Goal: Task Accomplishment & Management: Complete application form

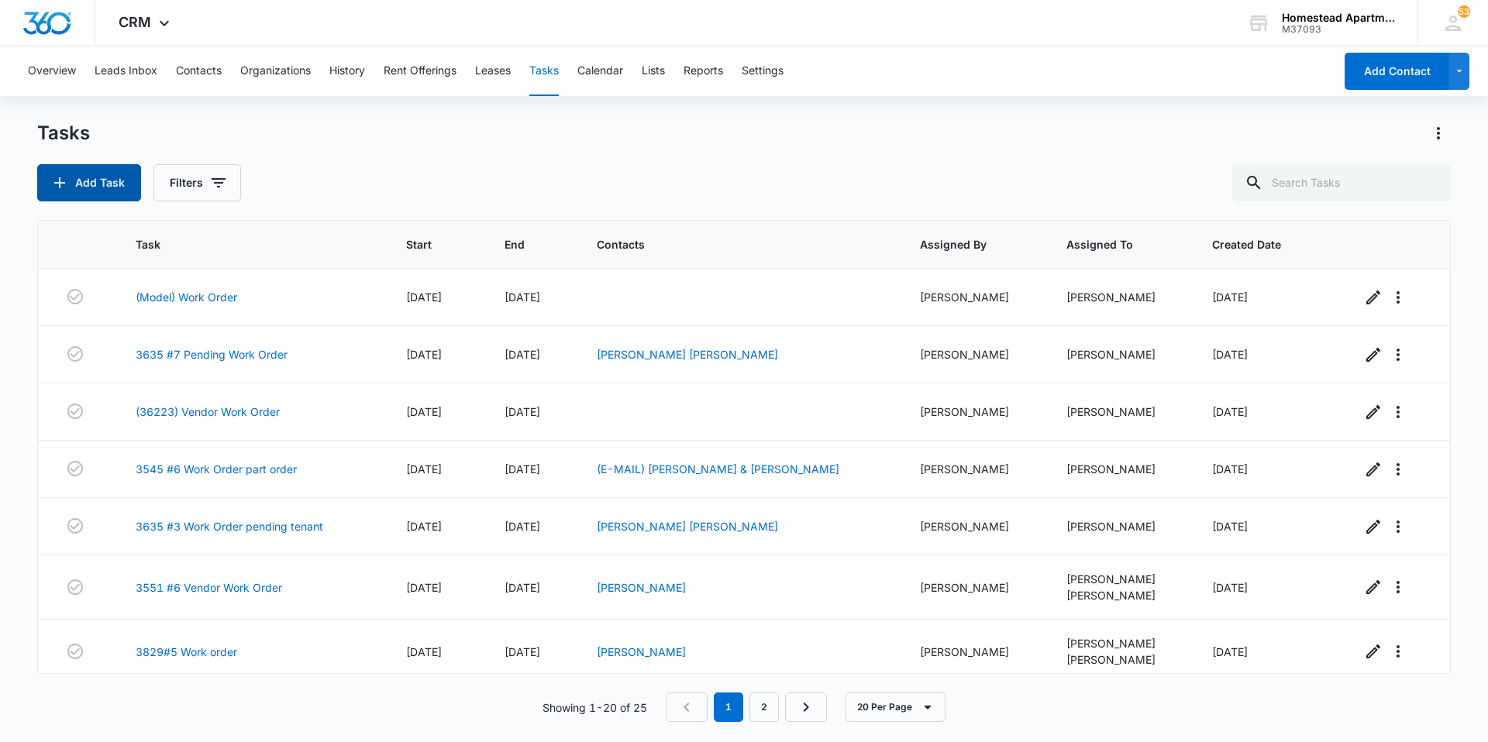
click at [132, 186] on button "Add Task" at bounding box center [89, 182] width 104 height 37
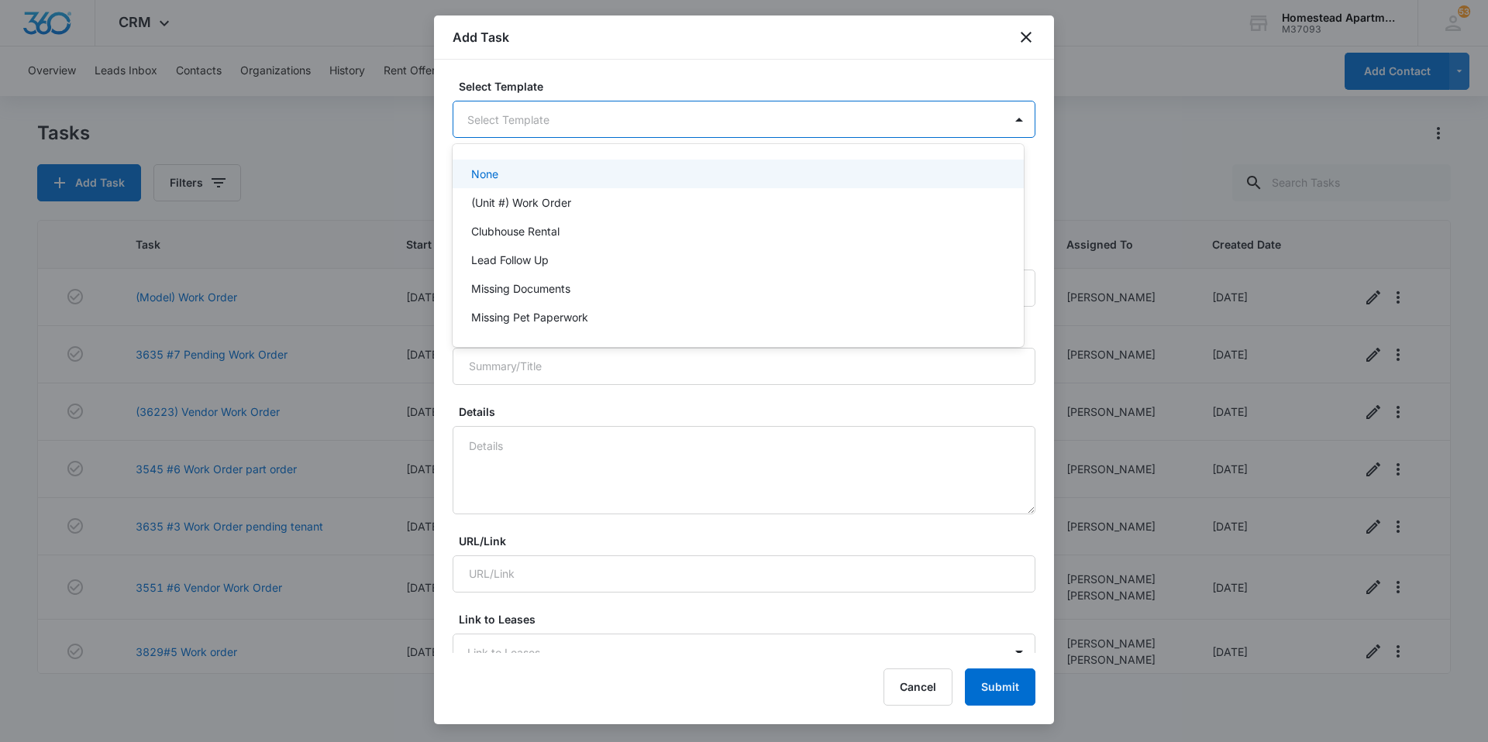
click at [548, 112] on body "CRM Apps Reputation Websites Forms CRM Email Social Content Intelligence Files …" at bounding box center [744, 371] width 1488 height 742
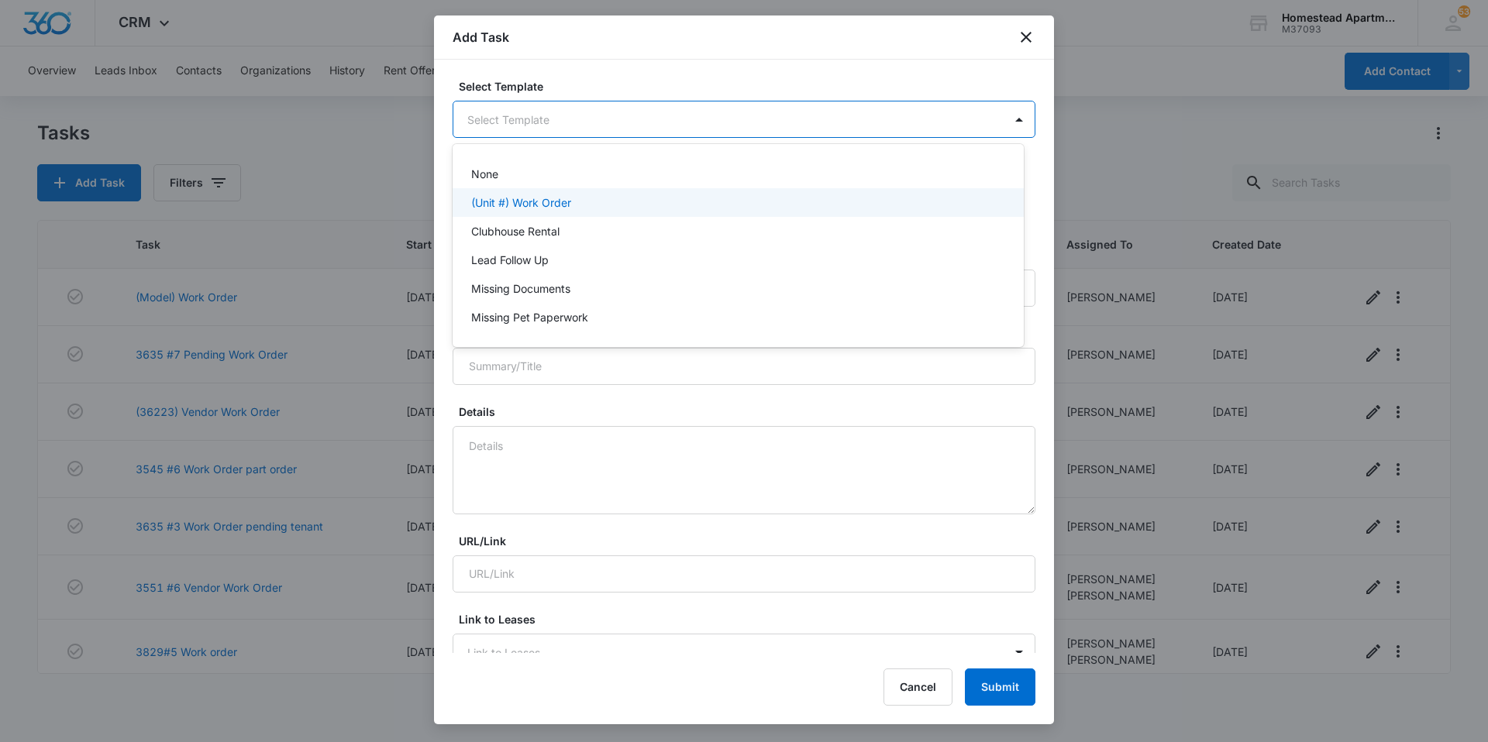
click at [518, 211] on div "(Unit #) Work Order" at bounding box center [738, 202] width 571 height 29
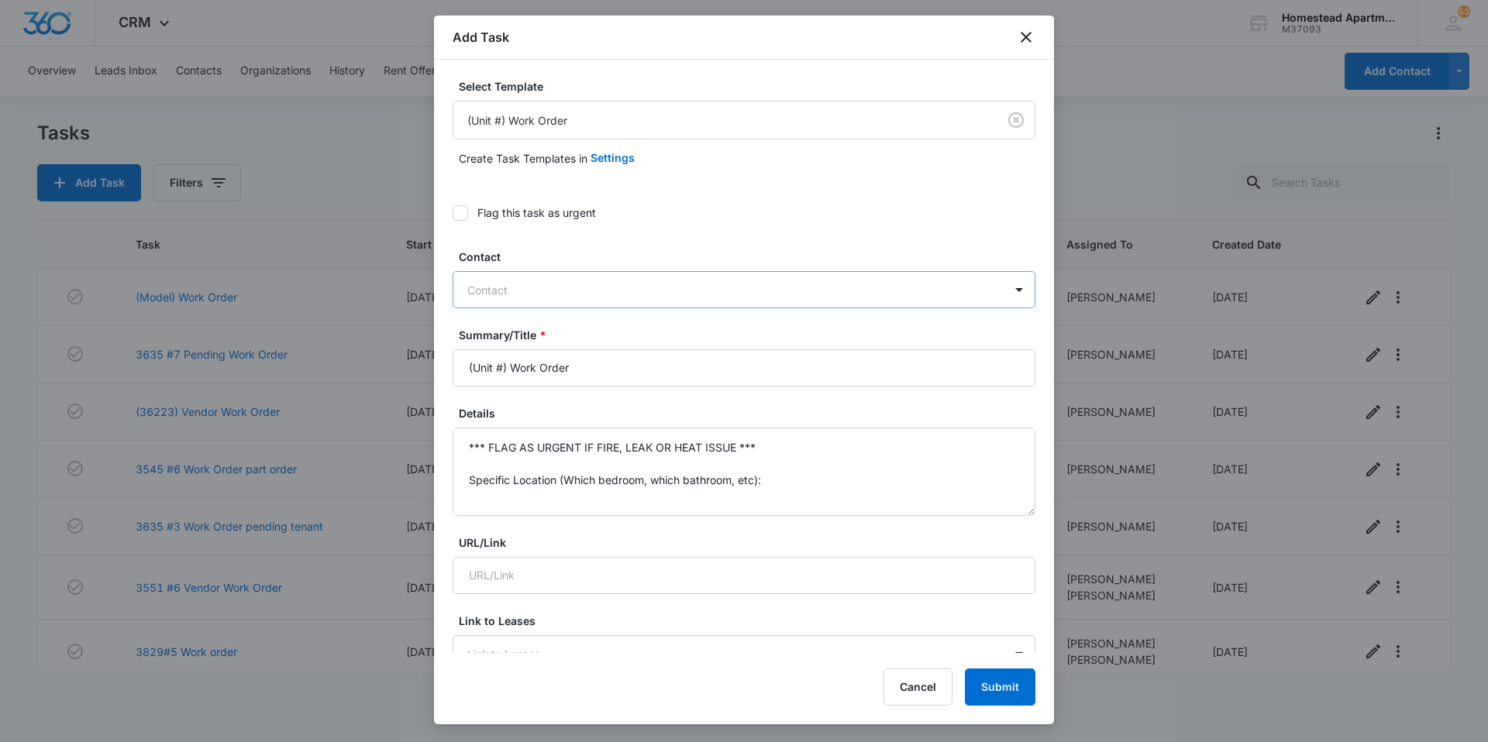
click at [491, 292] on div at bounding box center [734, 290] width 535 height 19
type input "[PERSON_NAME]"
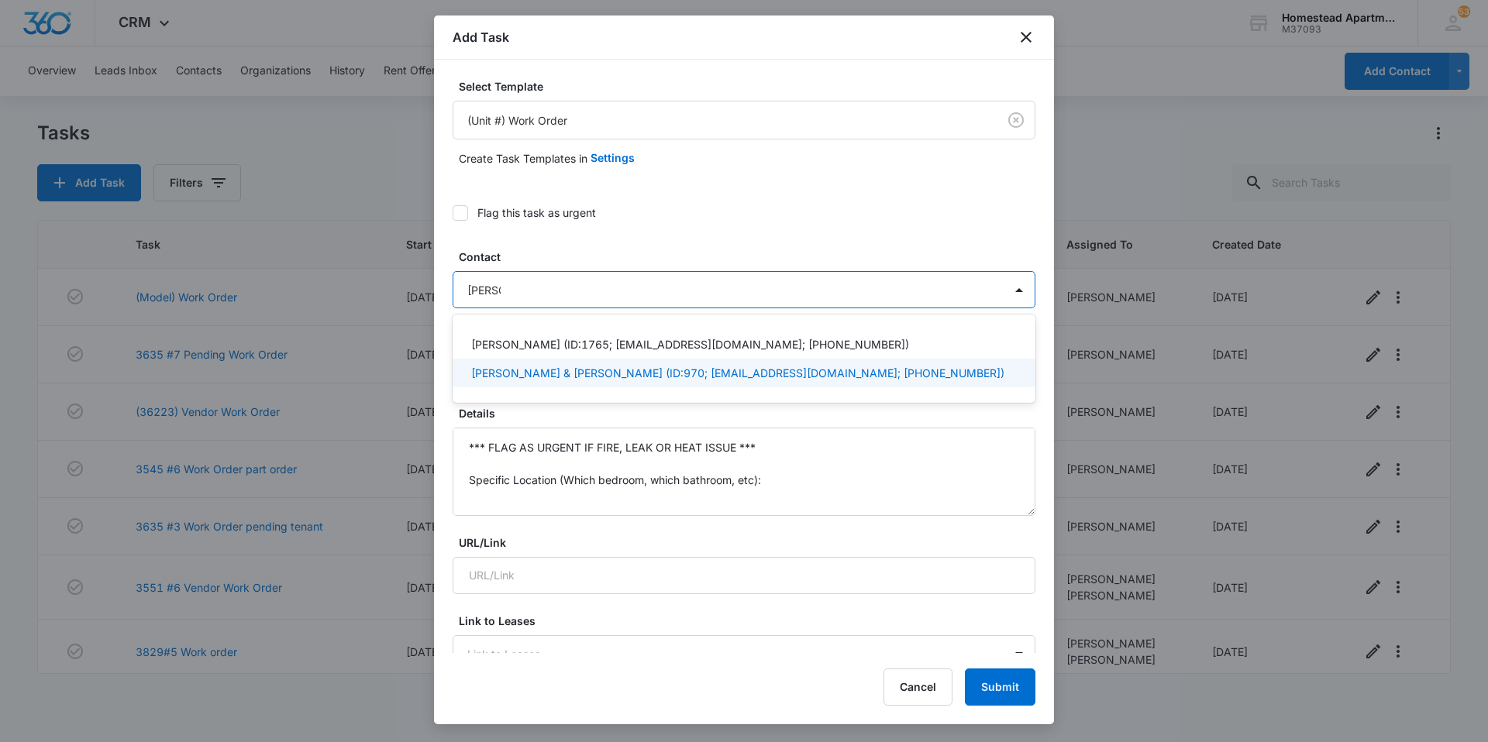
click at [525, 379] on p "[PERSON_NAME] & [PERSON_NAME] (ID:970; [EMAIL_ADDRESS][DOMAIN_NAME]; [PHONE_NUM…" at bounding box center [737, 373] width 533 height 16
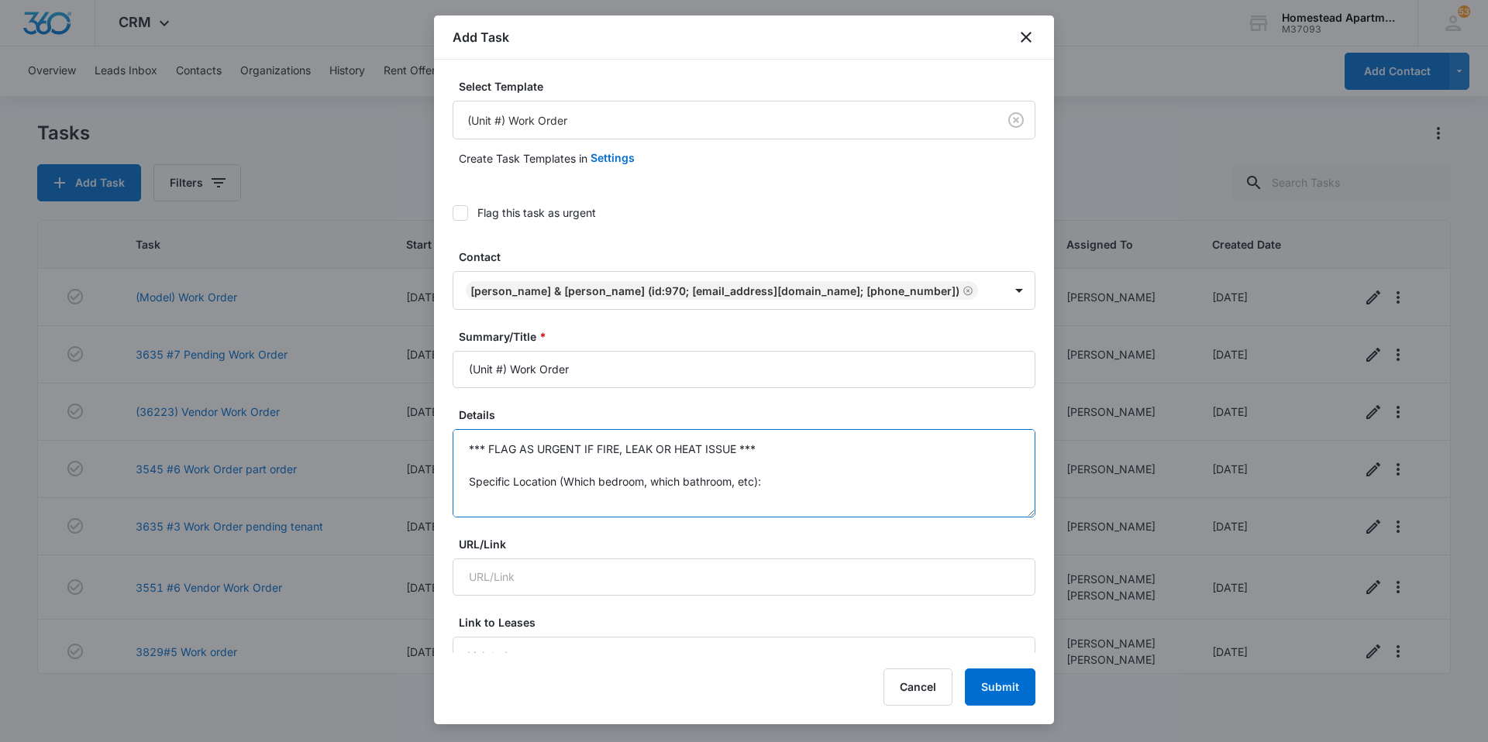
click at [551, 500] on textarea "*** FLAG AS URGENT IF FIRE, LEAK OR HEAT ISSUE *** Specific Location (Which bed…" at bounding box center [744, 473] width 583 height 88
drag, startPoint x: 507, startPoint y: 393, endPoint x: 415, endPoint y: 393, distance: 91.4
click at [415, 393] on body "CRM Apps Reputation Websites Forms CRM Email Social Content Intelligence Files …" at bounding box center [744, 371] width 1488 height 742
type input "3607 #4 Work Order"
click at [680, 515] on textarea "*** FLAG AS URGENT IF FIRE, LEAK OR HEAT ISSUE *** Specific Location (Which bed…" at bounding box center [744, 473] width 583 height 88
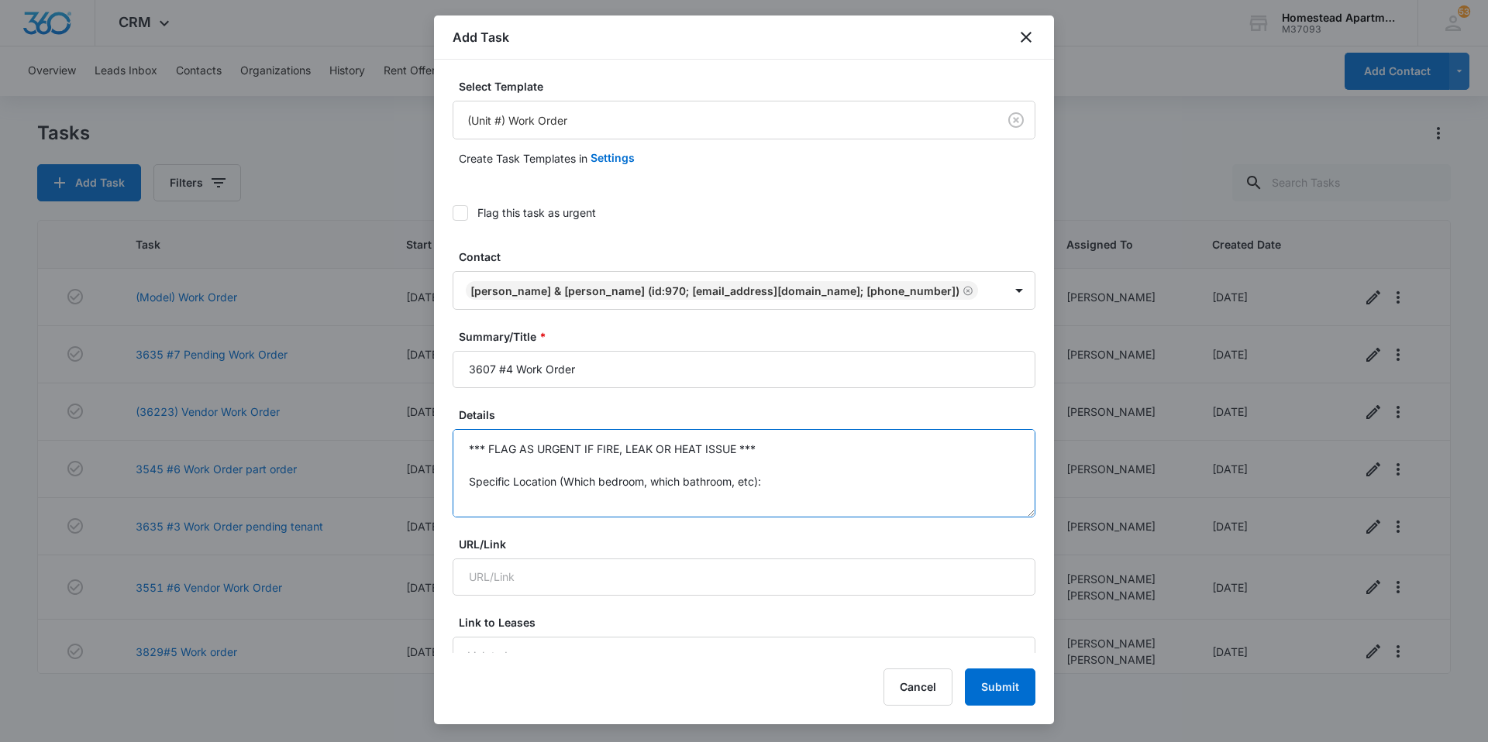
drag, startPoint x: 493, startPoint y: 422, endPoint x: 403, endPoint y: 372, distance: 102.7
click at [403, 372] on body "CRM Apps Reputation Websites Forms CRM Email Social Content Intelligence Files …" at bounding box center [744, 371] width 1488 height 742
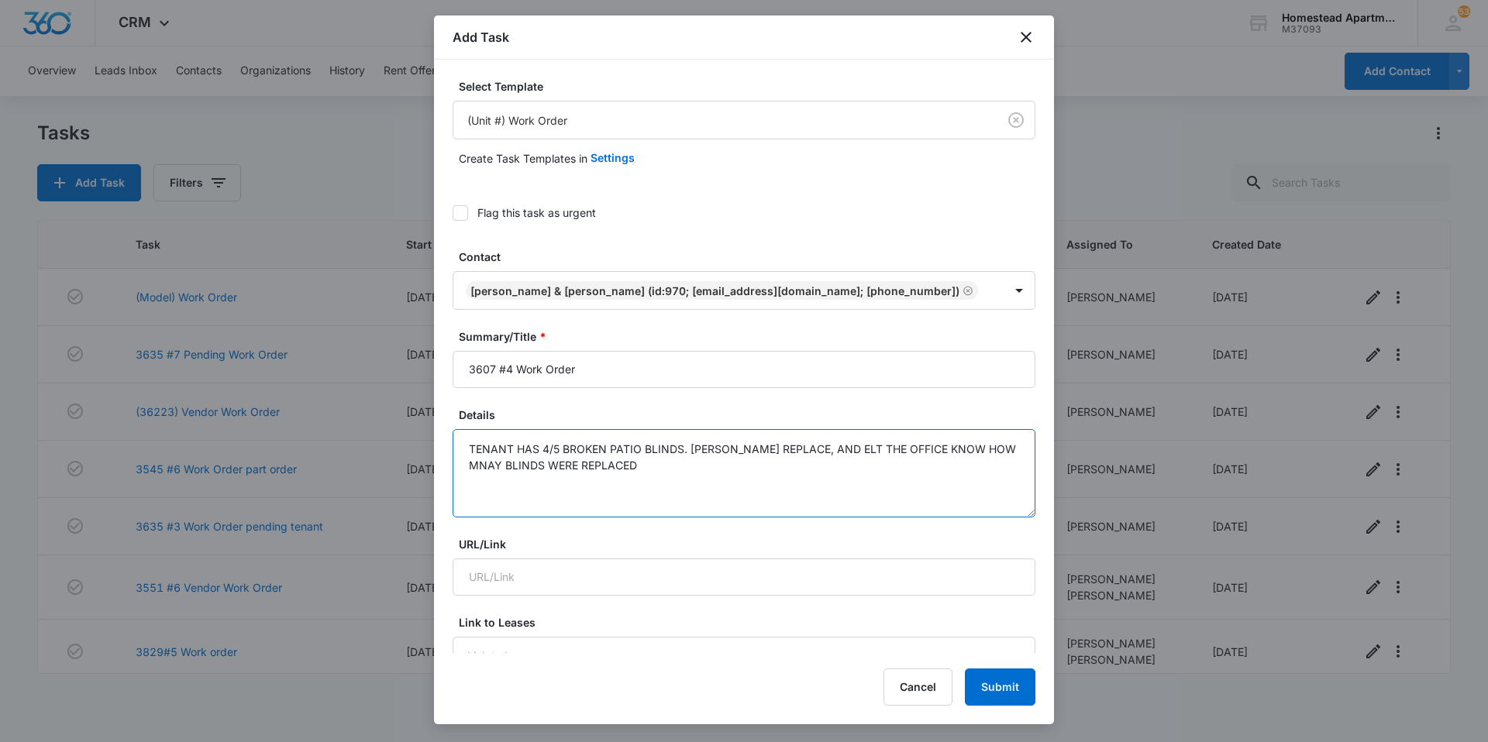
drag, startPoint x: 646, startPoint y: 490, endPoint x: 384, endPoint y: 451, distance: 264.8
click at [384, 451] on body "CRM Apps Reputation Websites Forms CRM Email Social Content Intelligence Files …" at bounding box center [744, 371] width 1488 height 742
click at [791, 474] on textarea "Tenant has 4/5 broken patio blinds. Please replace these, and elt the office kn…" at bounding box center [744, 473] width 583 height 88
click at [712, 516] on textarea "Tenant has 4/5 broken patio blinds. Please replace these, and let the office kn…" at bounding box center [744, 473] width 583 height 88
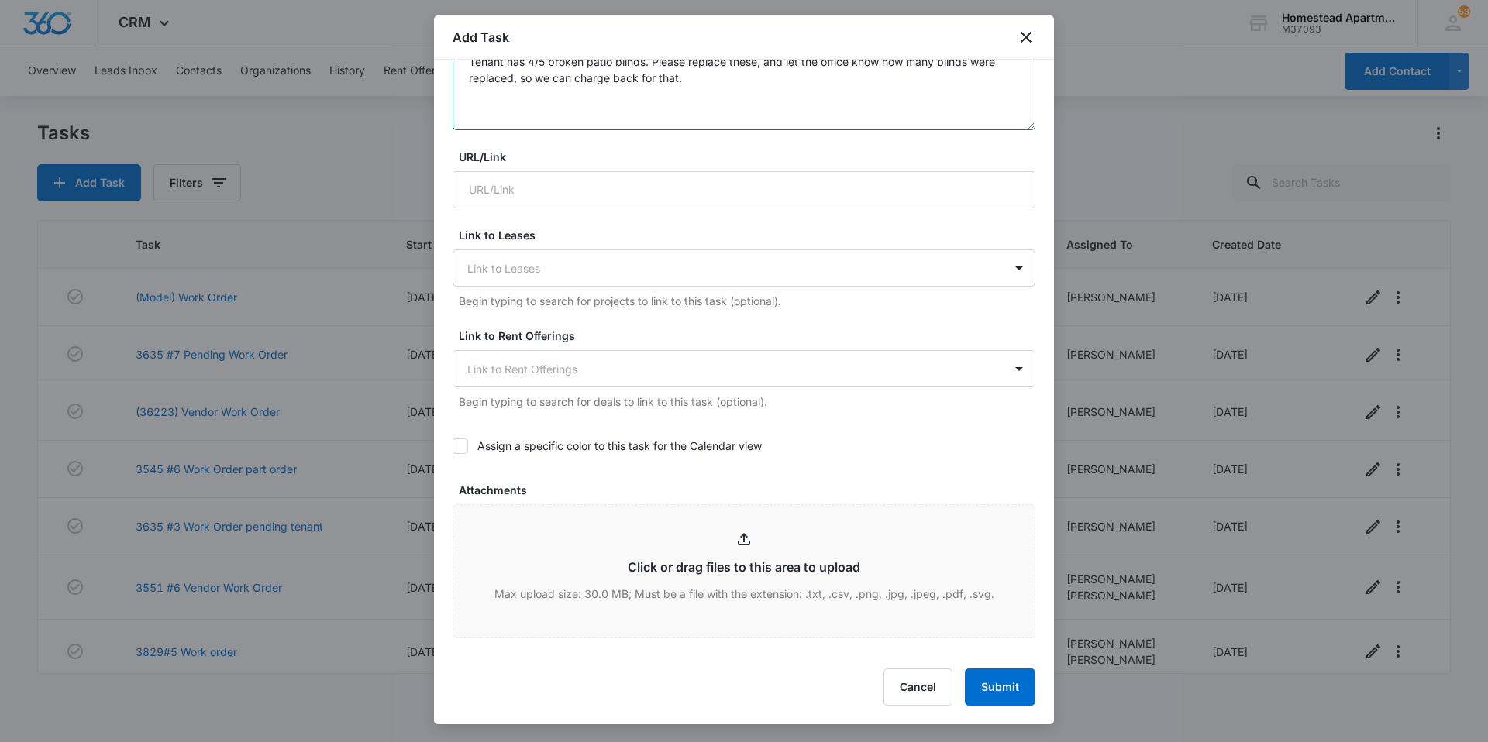
scroll to position [697, 0]
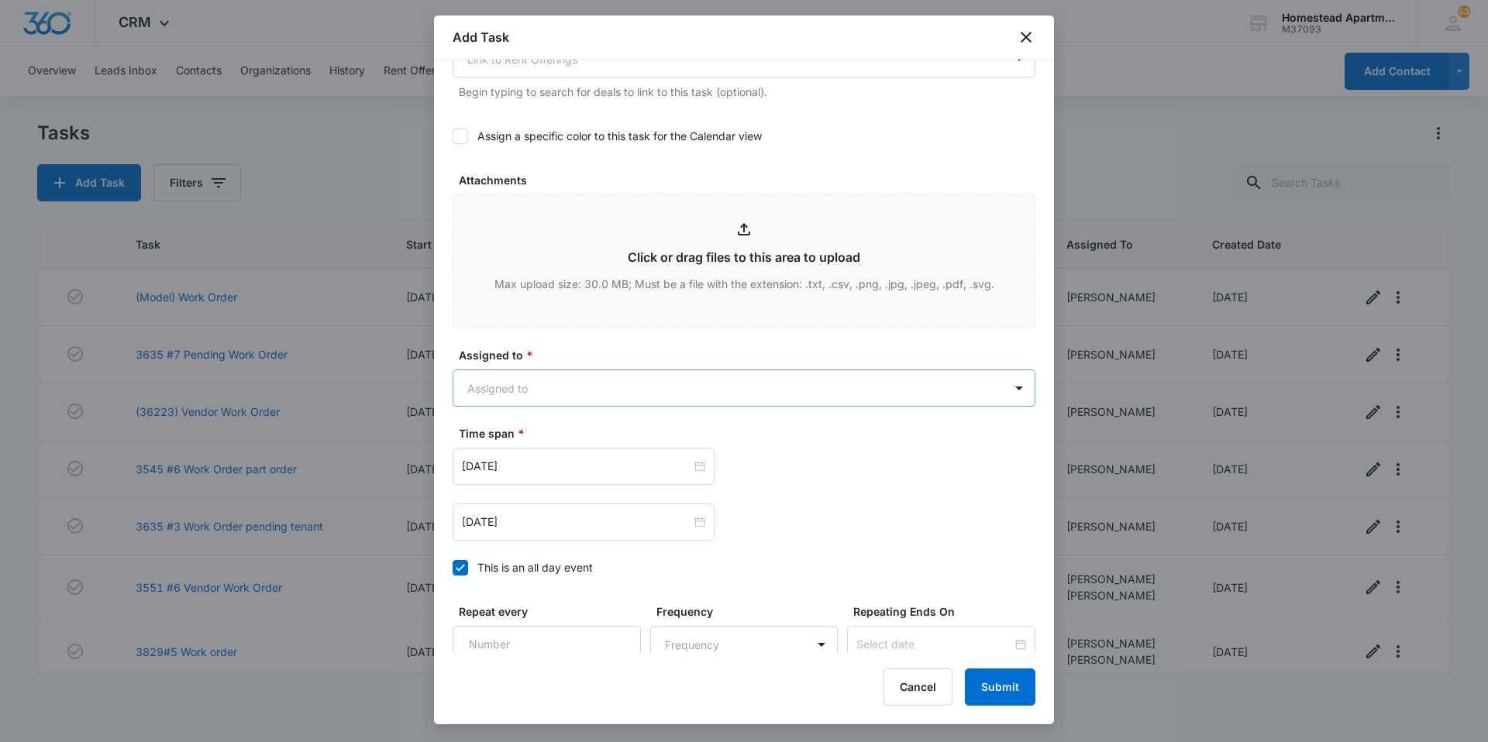
type textarea "Tenant has 4/5 broken patio blinds. Please replace these, and let the office kn…"
click at [605, 421] on body "CRM Apps Reputation Websites Forms CRM Email Social Content Intelligence Files …" at bounding box center [744, 371] width 1488 height 742
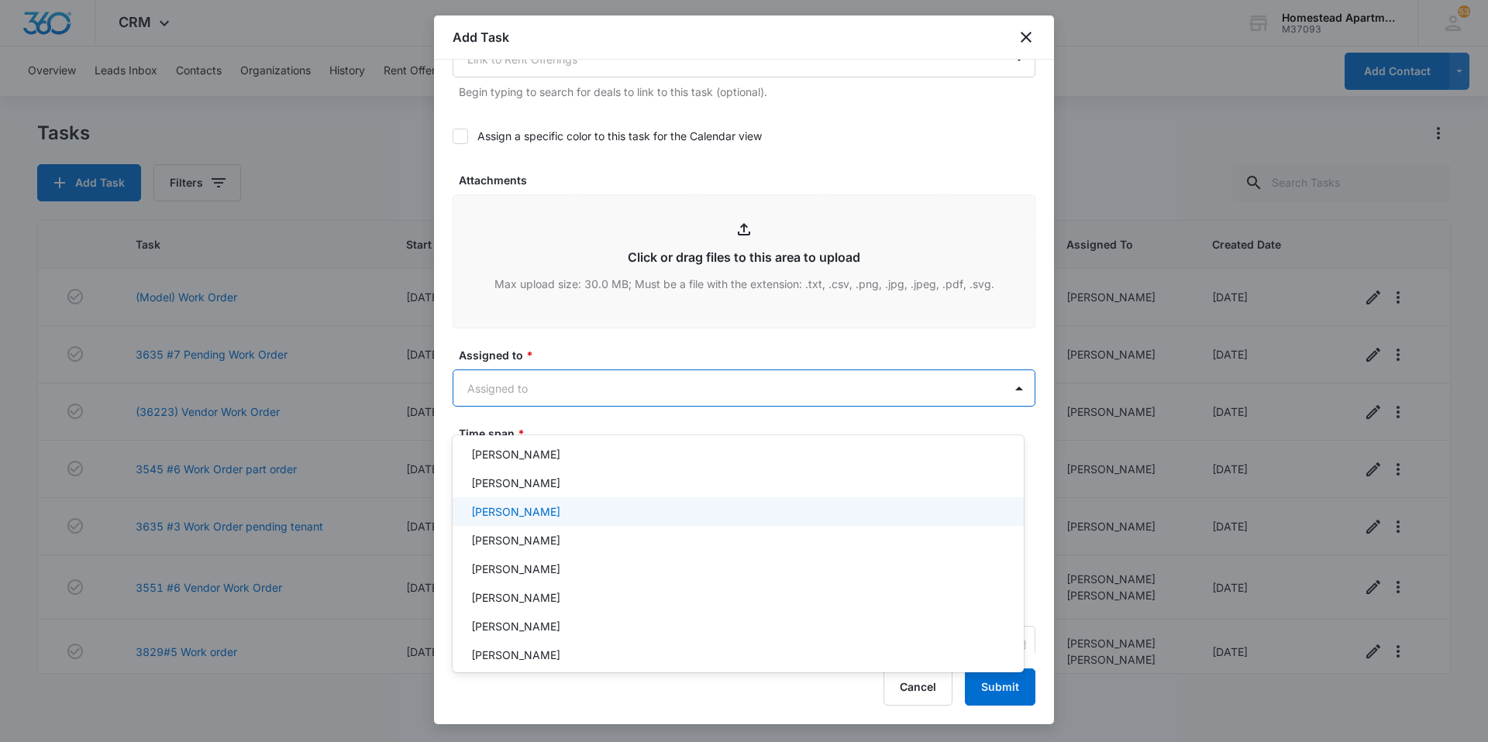
scroll to position [253, 0]
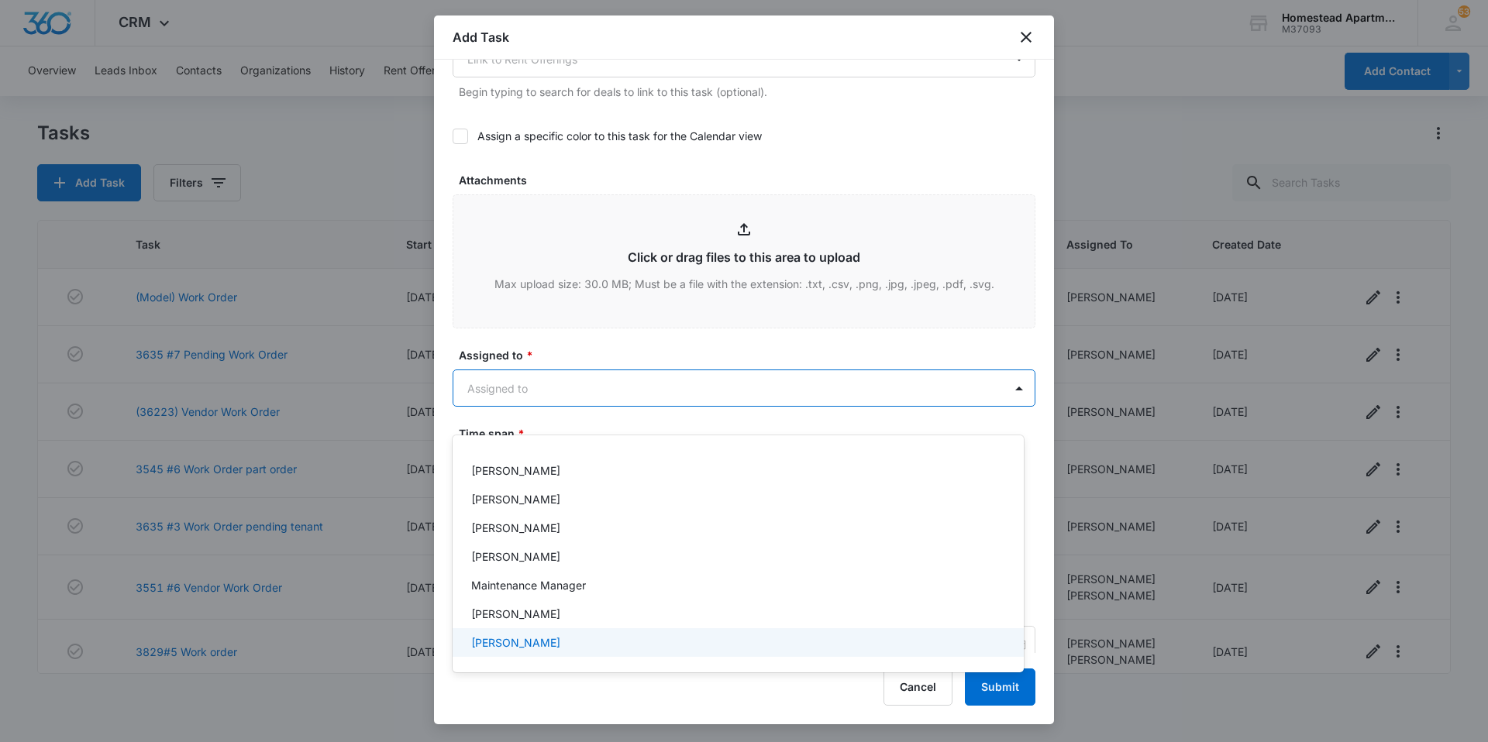
click at [585, 642] on div "[PERSON_NAME]" at bounding box center [736, 643] width 531 height 16
click at [587, 388] on div at bounding box center [744, 371] width 1488 height 742
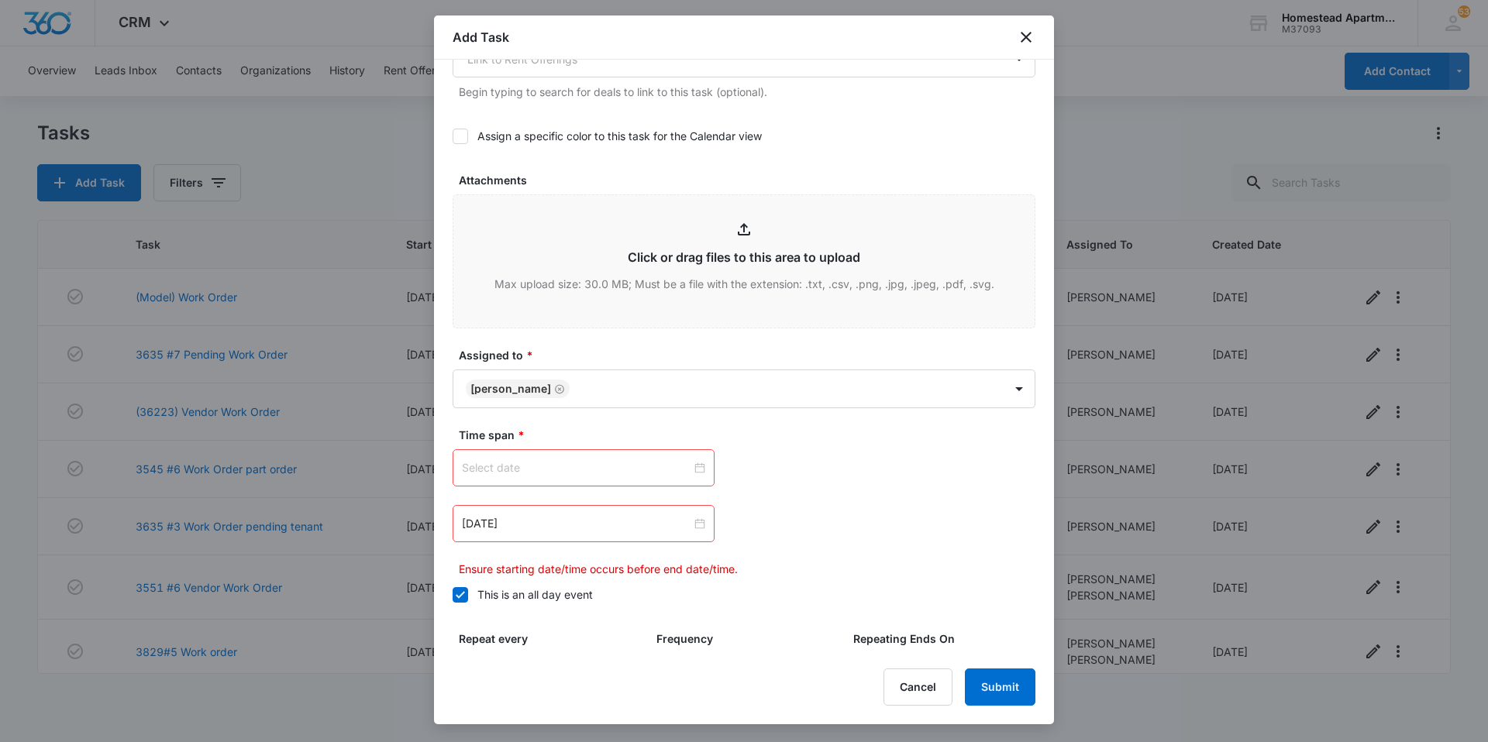
click at [613, 477] on input at bounding box center [576, 468] width 229 height 17
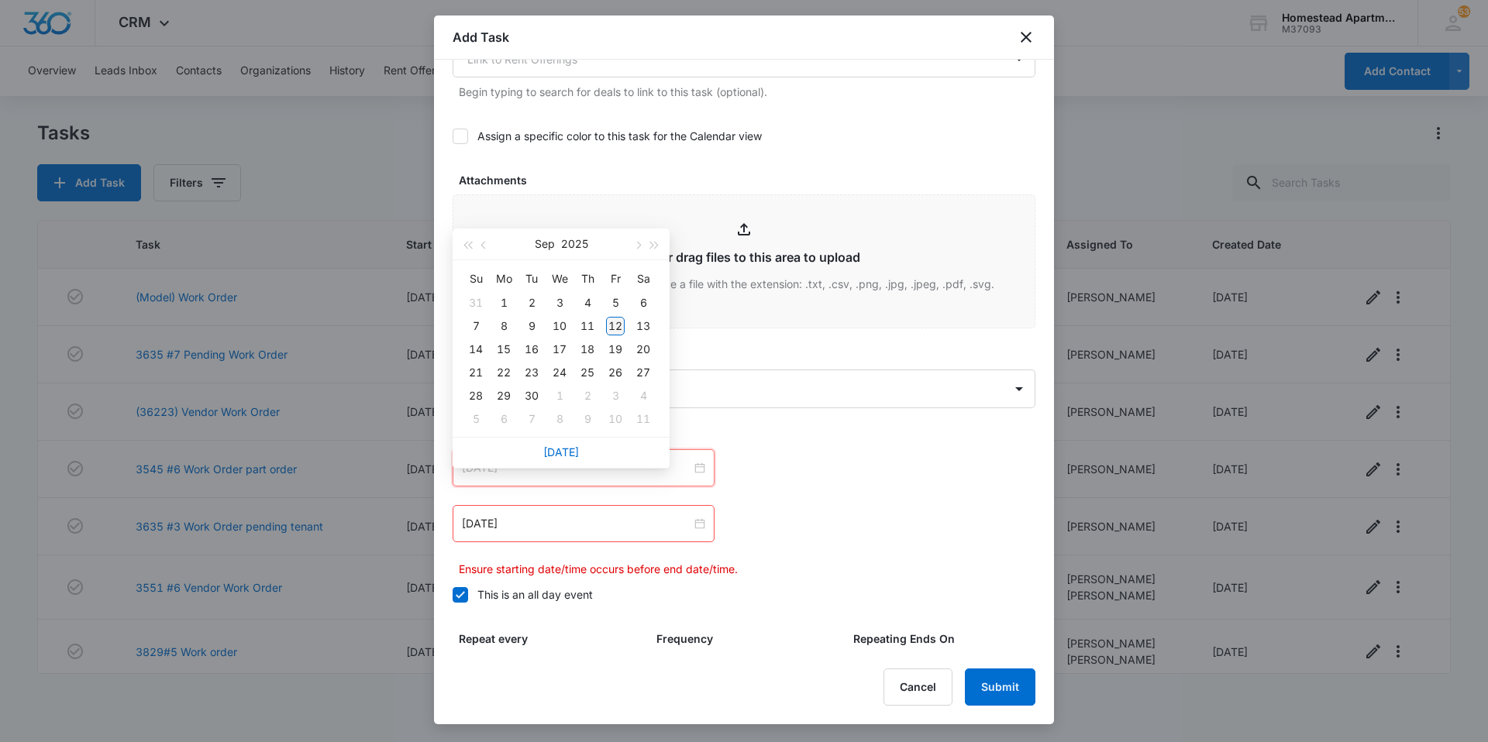
type input "[DATE]"
click at [620, 323] on div "12" at bounding box center [615, 326] width 19 height 19
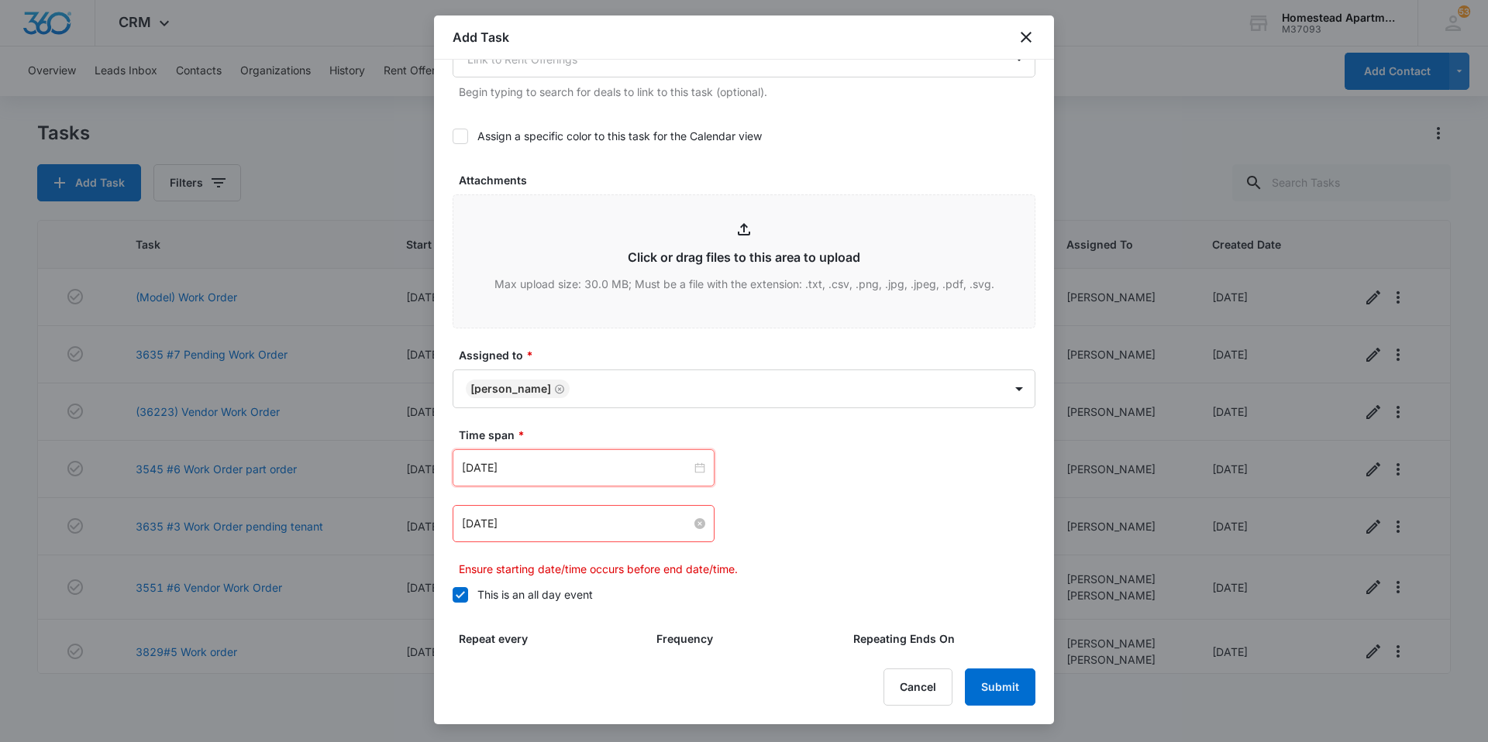
click at [630, 532] on input "[DATE]" at bounding box center [576, 523] width 229 height 17
click at [622, 532] on input at bounding box center [576, 523] width 229 height 17
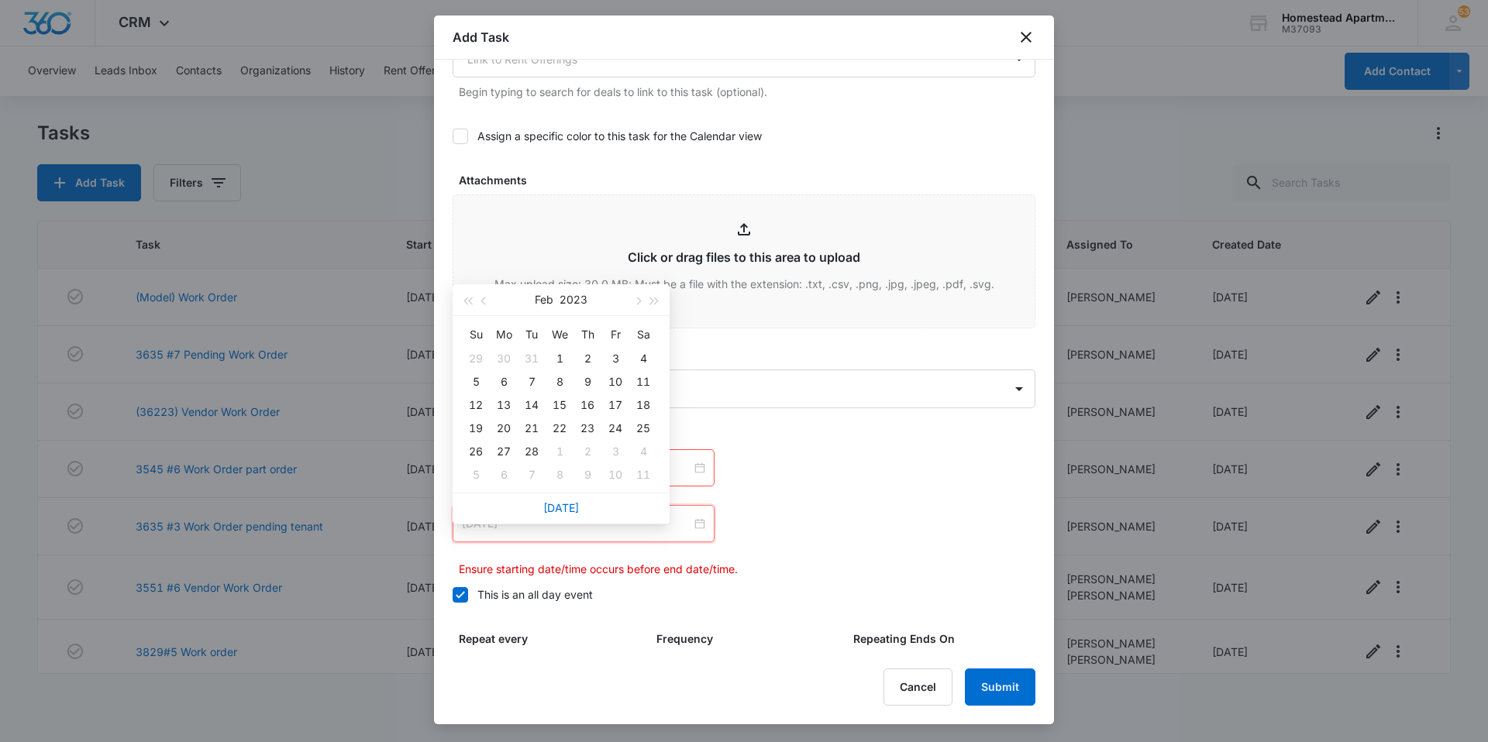
type input "[DATE]"
click at [571, 500] on div "[DATE]" at bounding box center [561, 508] width 217 height 31
click at [568, 506] on link "[DATE]" at bounding box center [561, 507] width 36 height 13
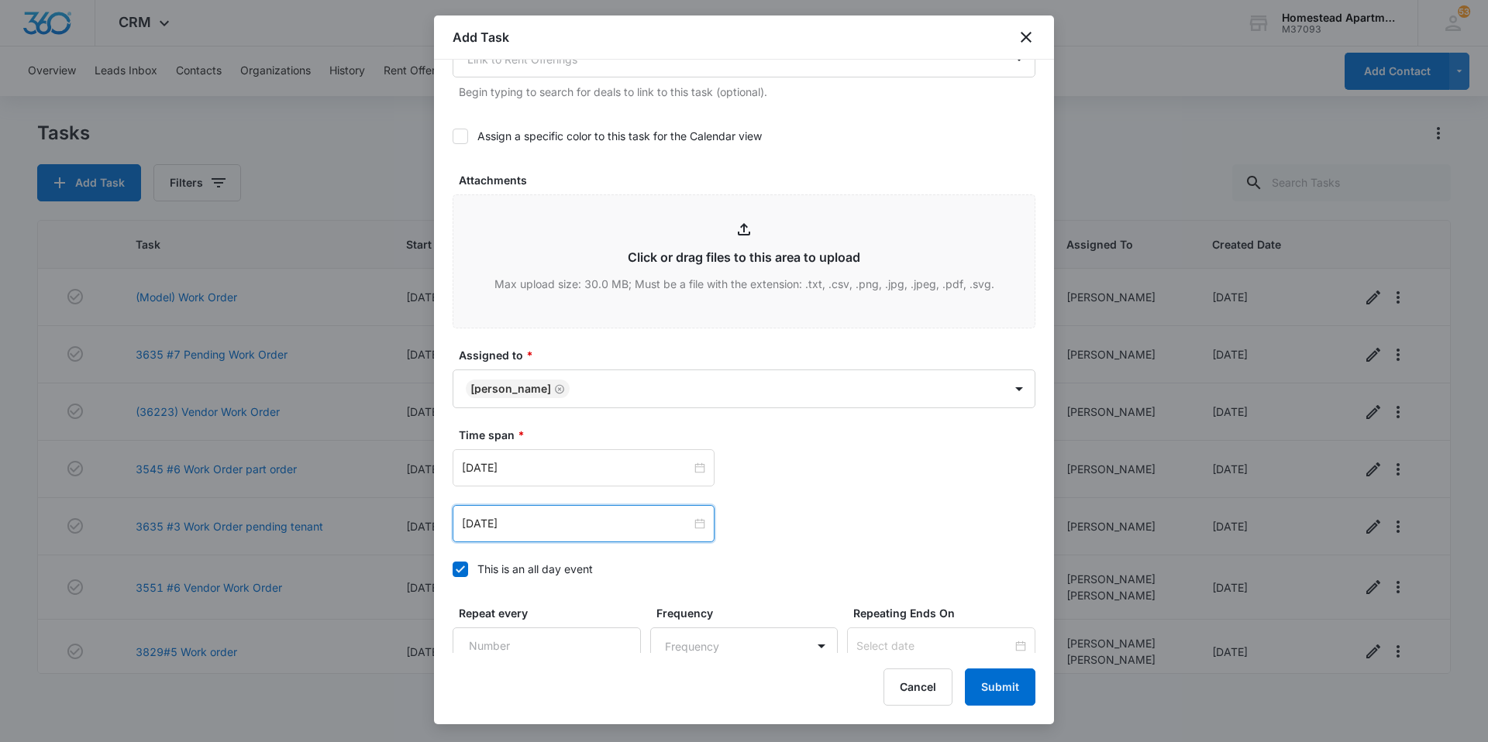
click at [564, 537] on div "[DATE]" at bounding box center [584, 523] width 262 height 37
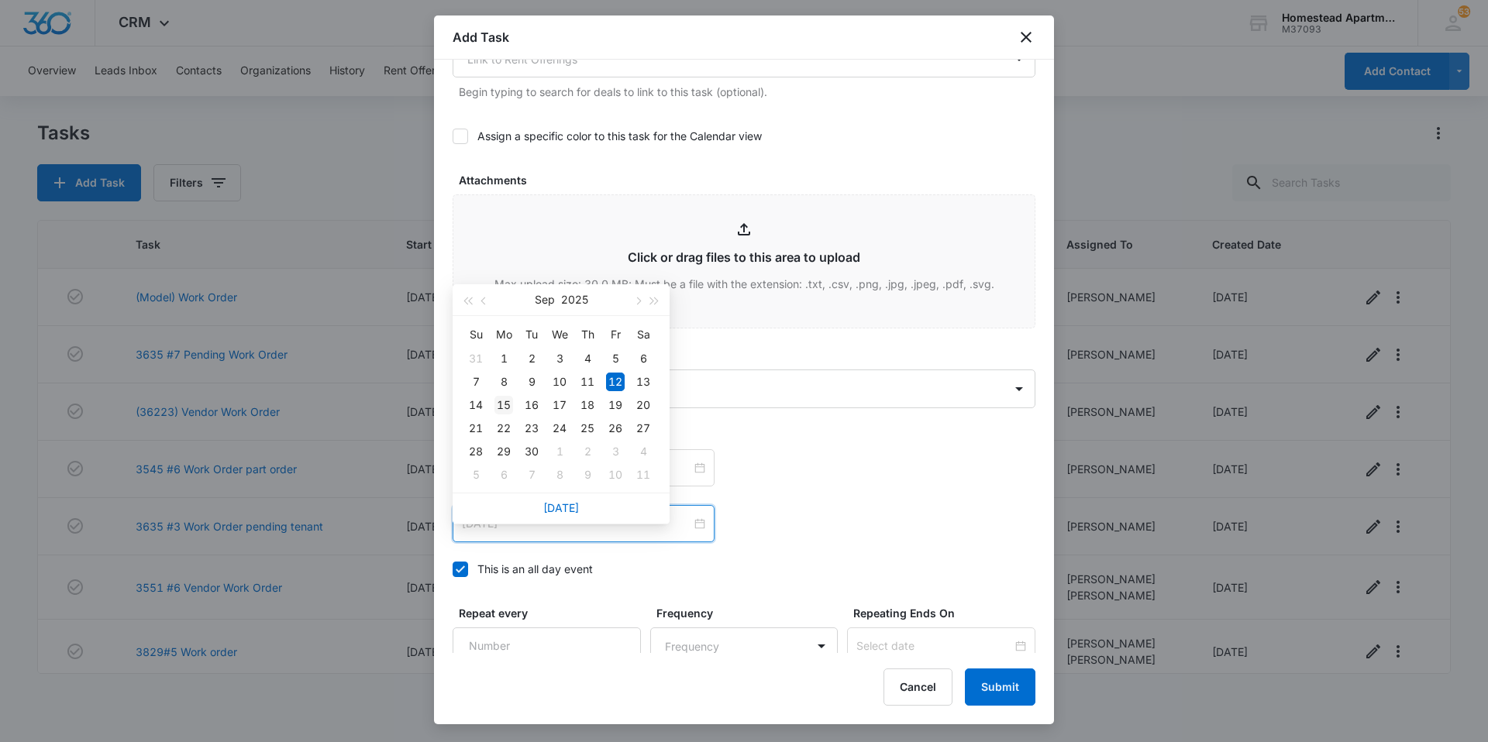
type input "[DATE]"
click at [506, 404] on div "15" at bounding box center [503, 405] width 19 height 19
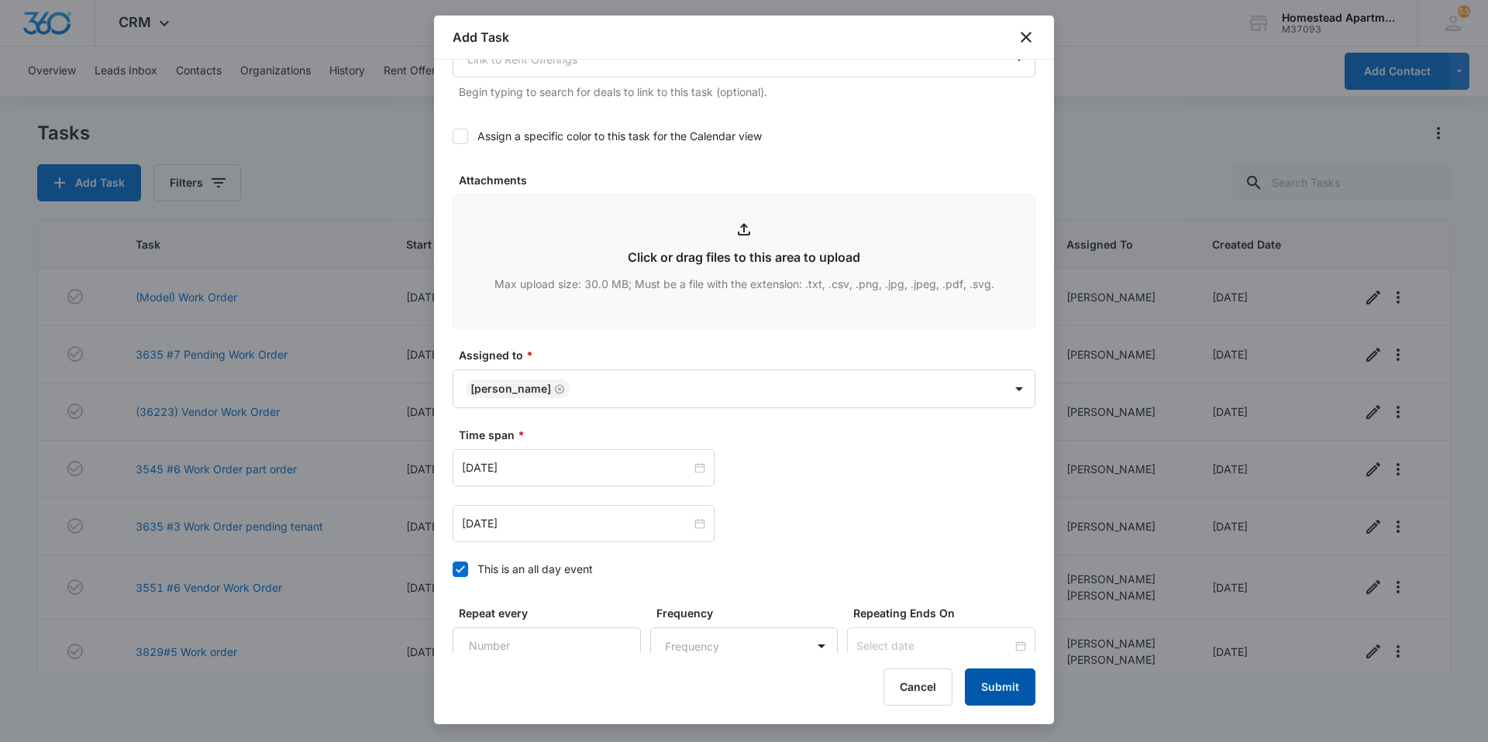
click at [1001, 681] on button "Submit" at bounding box center [1000, 687] width 71 height 37
